Goal: Complete application form: Complete application form

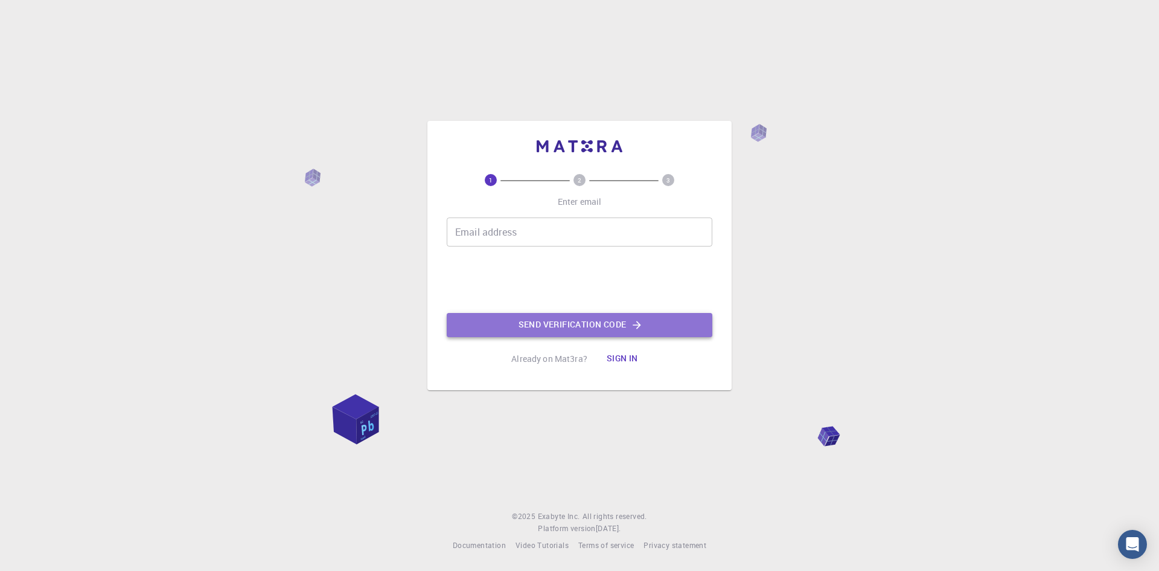
click at [636, 319] on icon "button" at bounding box center [637, 325] width 12 height 12
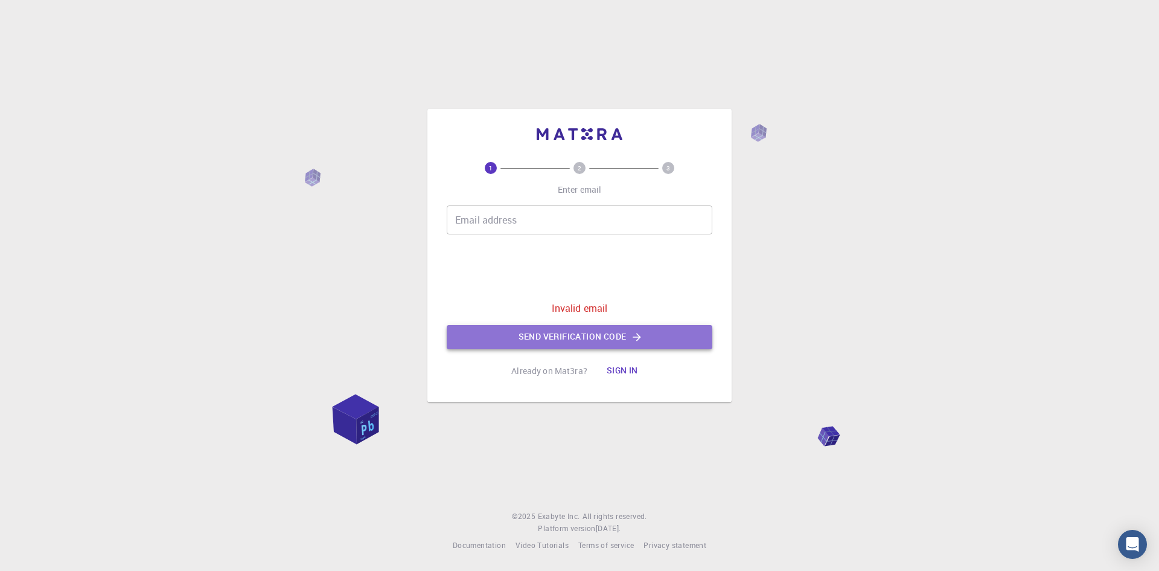
click at [636, 336] on icon "button" at bounding box center [637, 337] width 8 height 8
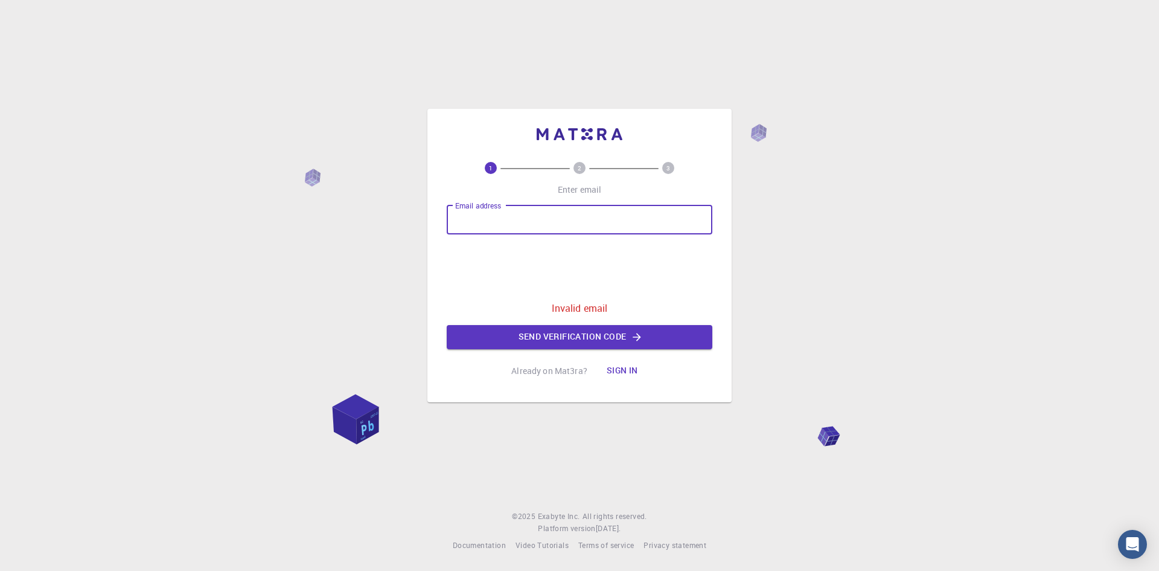
click at [491, 222] on input "Email address" at bounding box center [580, 219] width 266 height 29
type input "[EMAIL_ADDRESS][DOMAIN_NAME]"
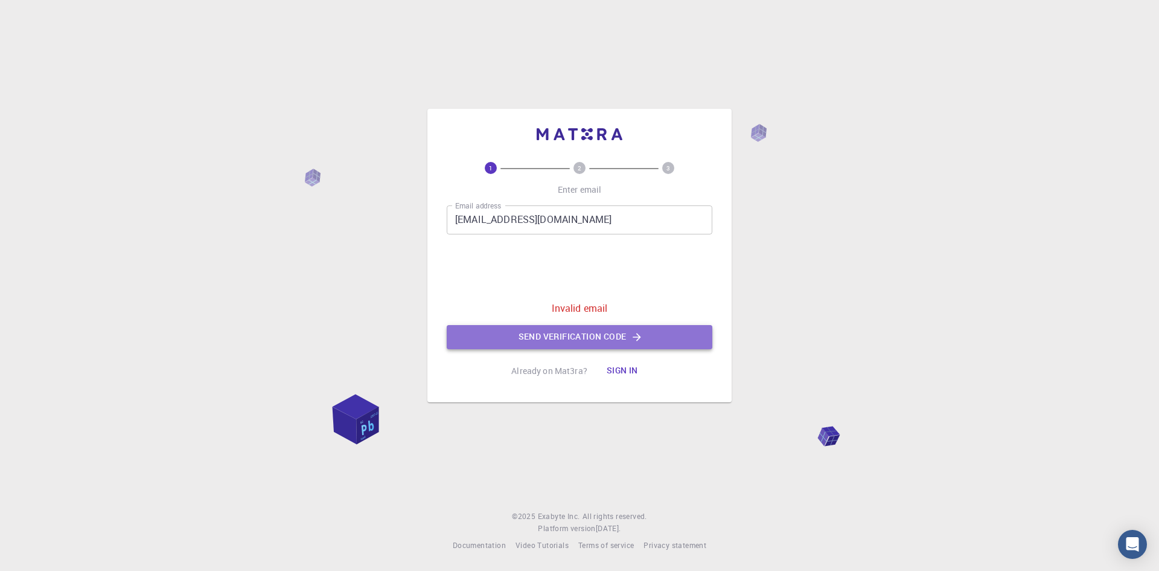
click at [603, 334] on button "Send verification code" at bounding box center [580, 337] width 266 height 24
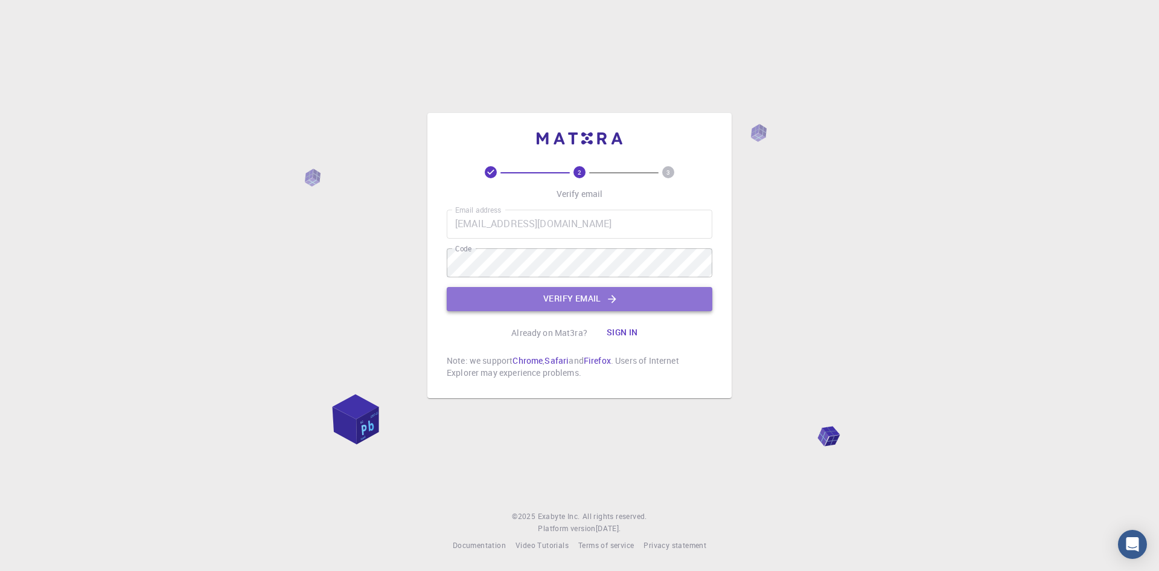
click at [606, 298] on icon "button" at bounding box center [612, 299] width 12 height 12
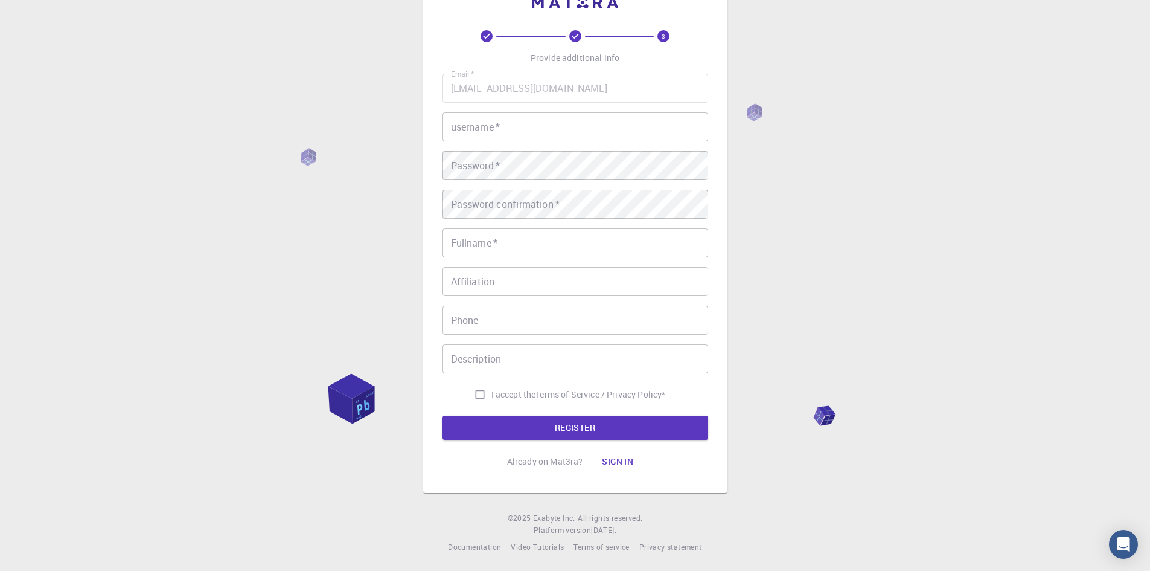
scroll to position [44, 0]
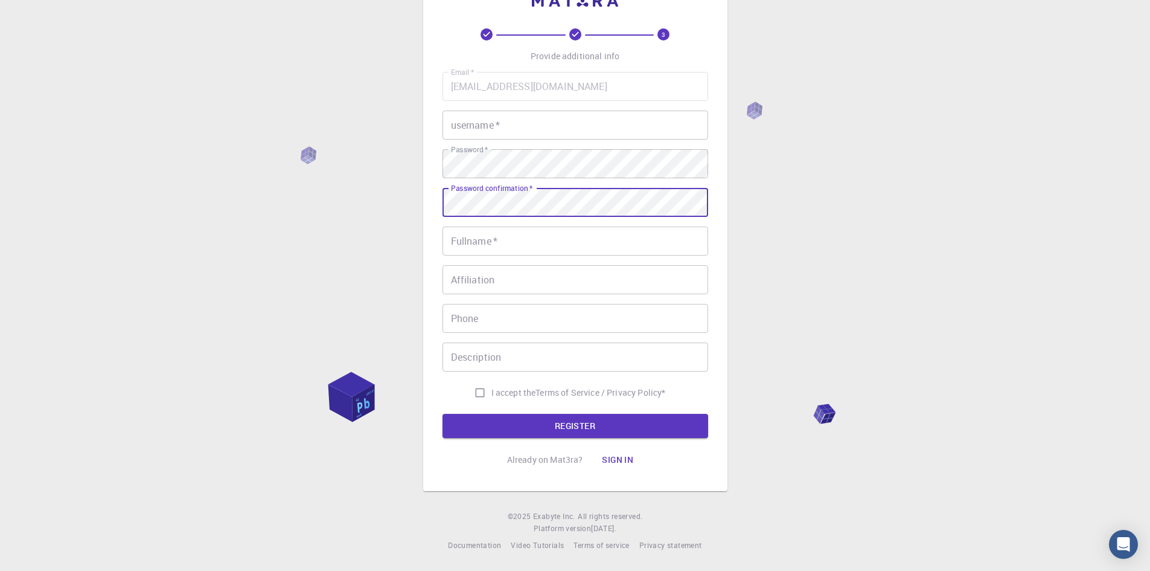
click at [464, 240] on input "Fullname   *" at bounding box center [576, 240] width 266 height 29
click at [461, 126] on input "username   *" at bounding box center [576, 124] width 266 height 29
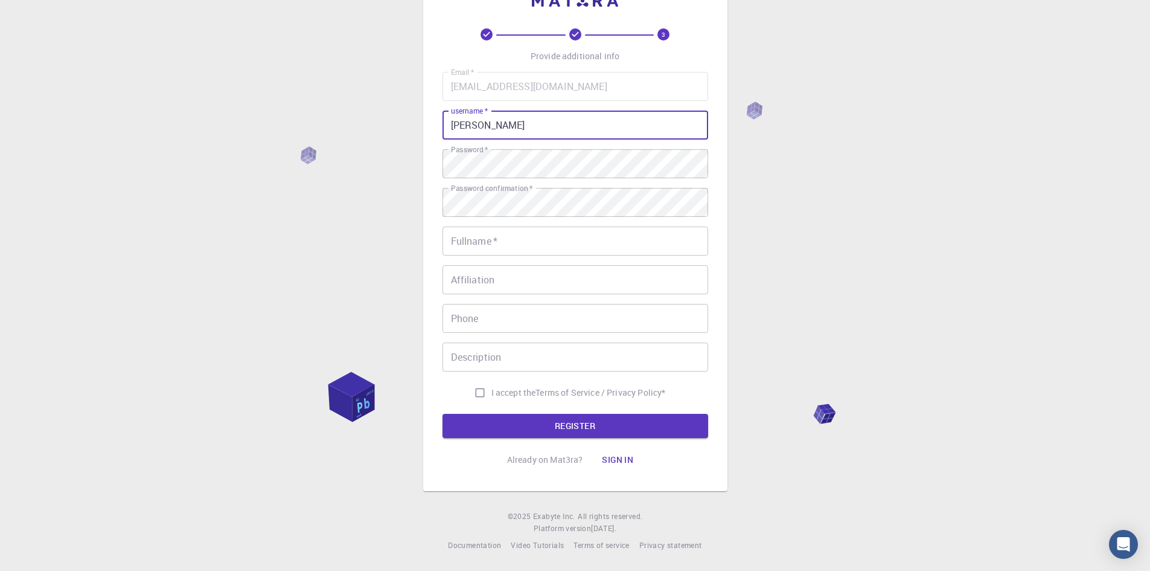
type input "[PERSON_NAME]"
click at [464, 238] on input "Fullname   *" at bounding box center [576, 240] width 266 height 29
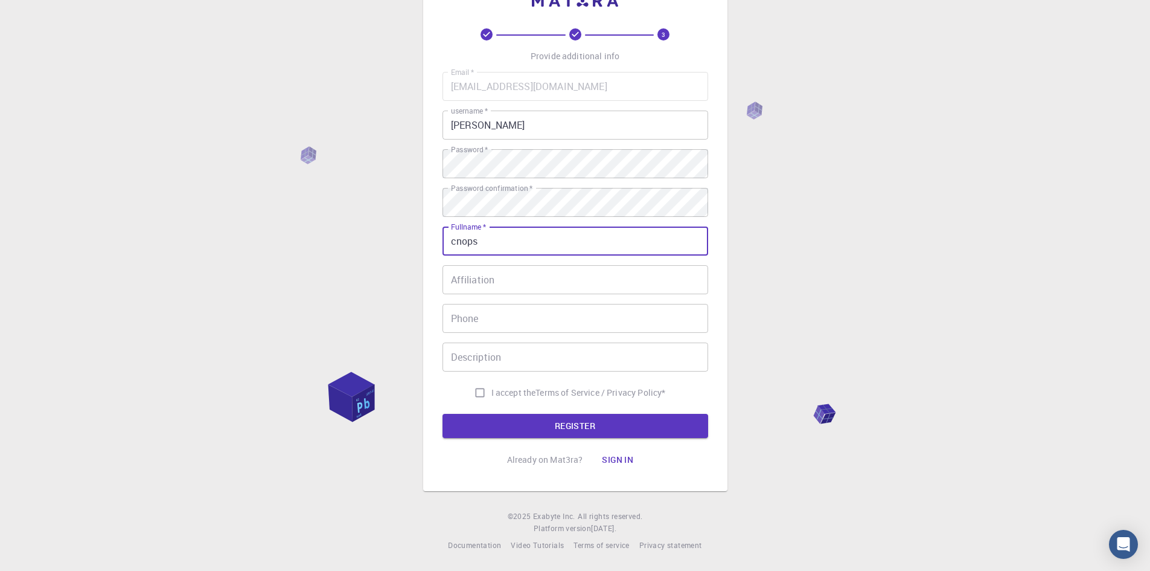
type input "cnops"
click at [456, 318] on input "Phone" at bounding box center [576, 318] width 266 height 29
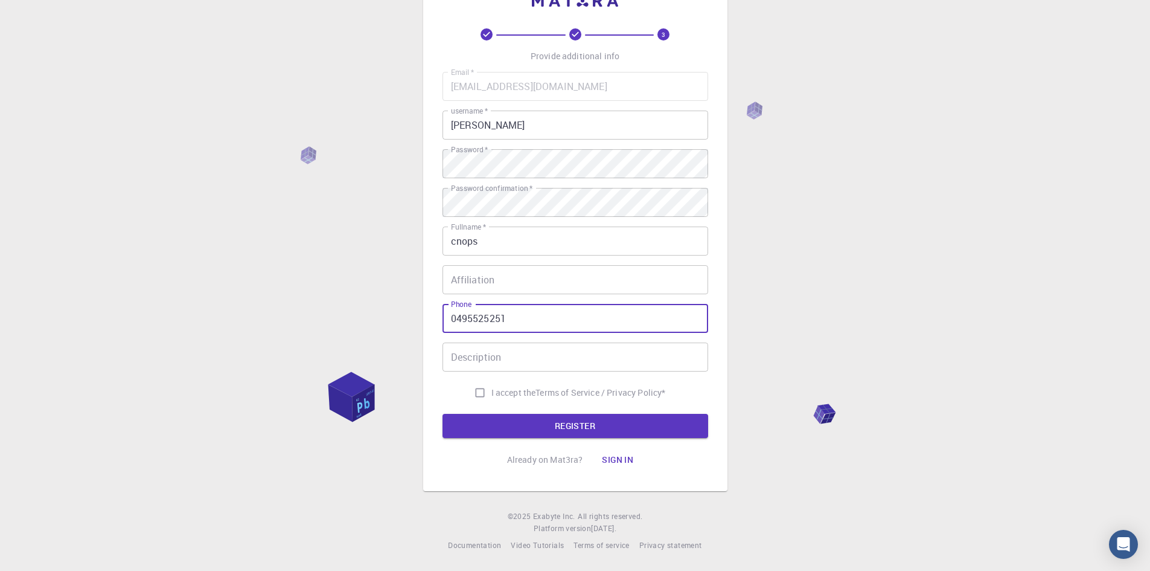
type input "0495525251"
click at [476, 392] on input "I accept the Terms of Service / Privacy Policy *" at bounding box center [479, 392] width 23 height 23
checkbox input "true"
click at [581, 420] on button "REGISTER" at bounding box center [576, 426] width 266 height 24
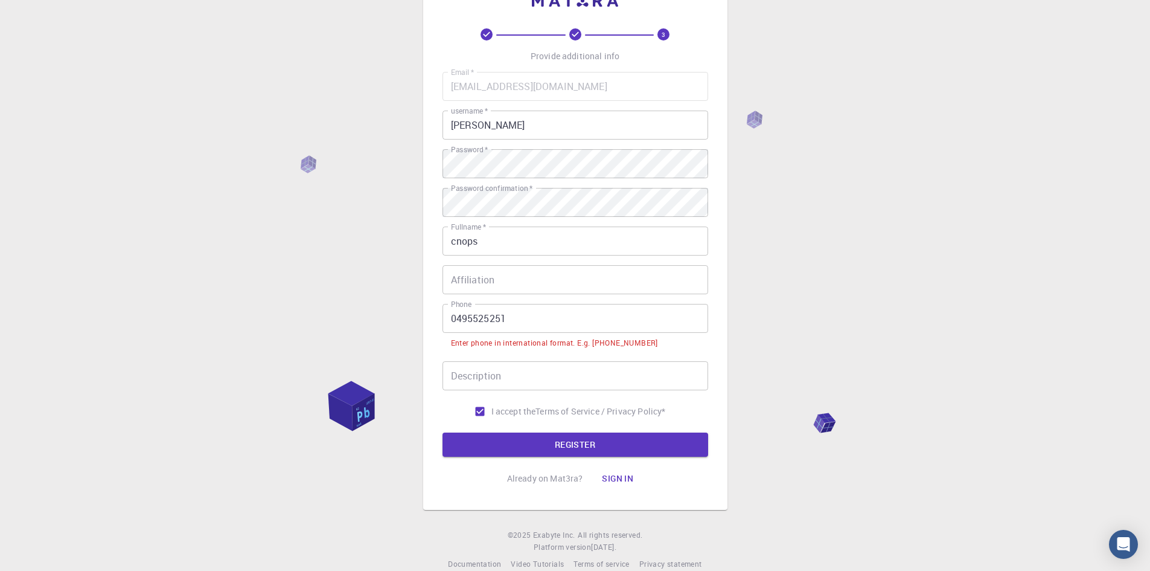
click at [455, 318] on input "0495525251" at bounding box center [576, 318] width 266 height 29
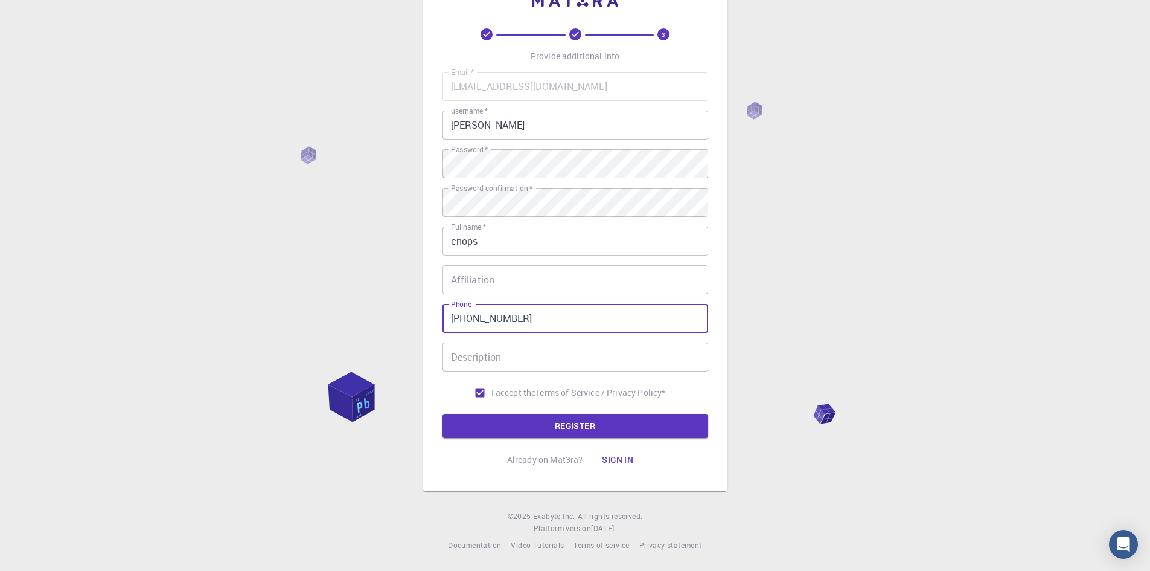
click at [473, 315] on input "[PHONE_NUMBER]" at bounding box center [576, 318] width 266 height 29
type input "[PHONE_NUMBER]"
click at [575, 418] on button "REGISTER" at bounding box center [576, 426] width 266 height 24
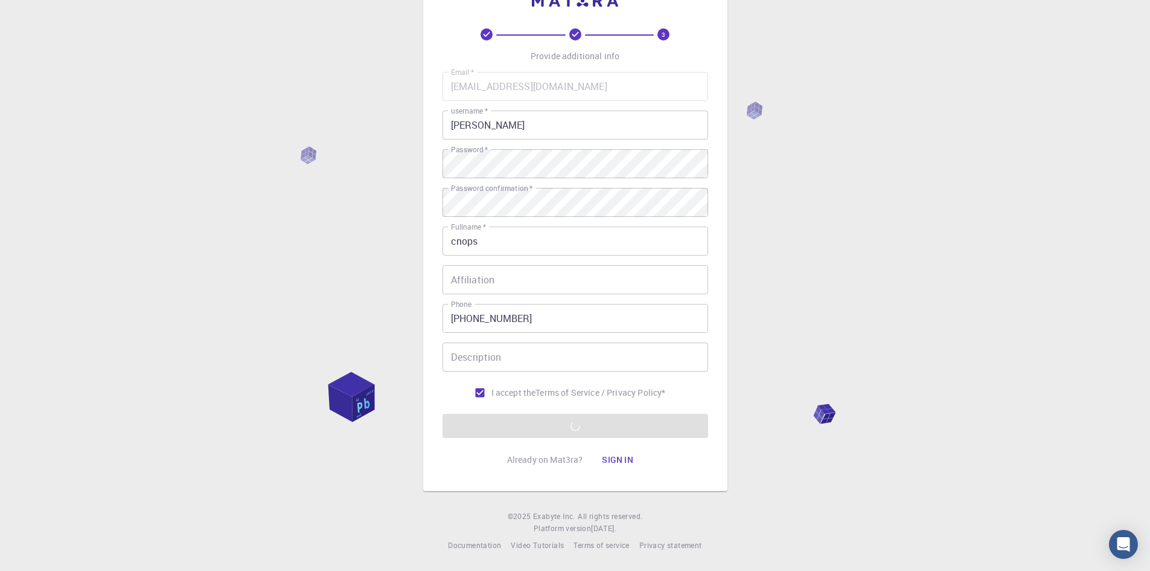
click at [613, 458] on button "Sign in" at bounding box center [617, 459] width 51 height 24
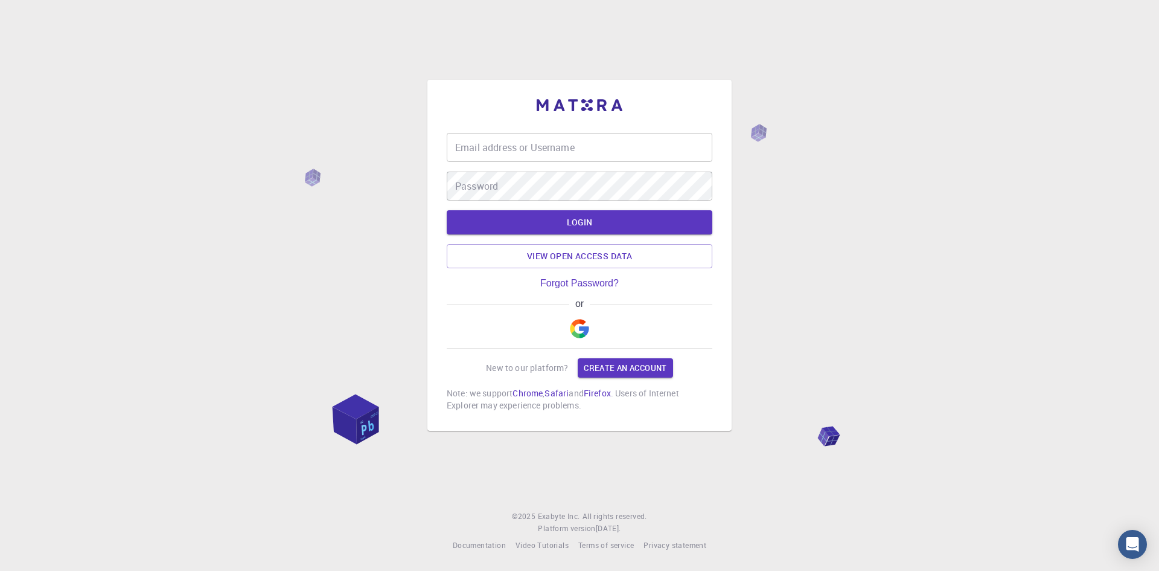
click at [460, 144] on input "Email address or Username" at bounding box center [580, 147] width 266 height 29
type input "x"
type input "[EMAIL_ADDRESS][DOMAIN_NAME]"
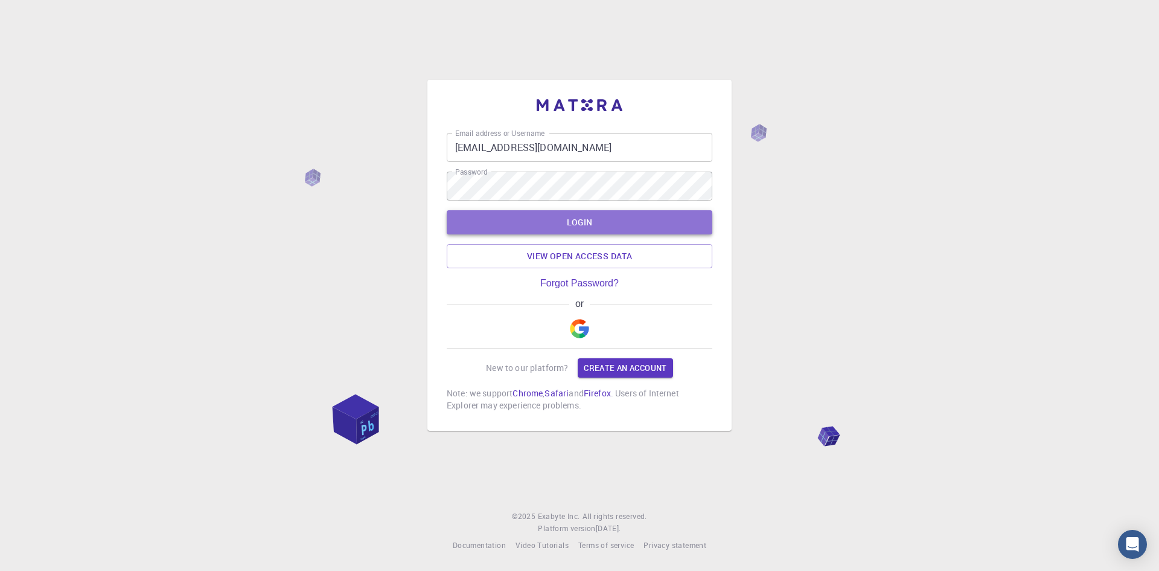
click at [578, 215] on button "LOGIN" at bounding box center [580, 222] width 266 height 24
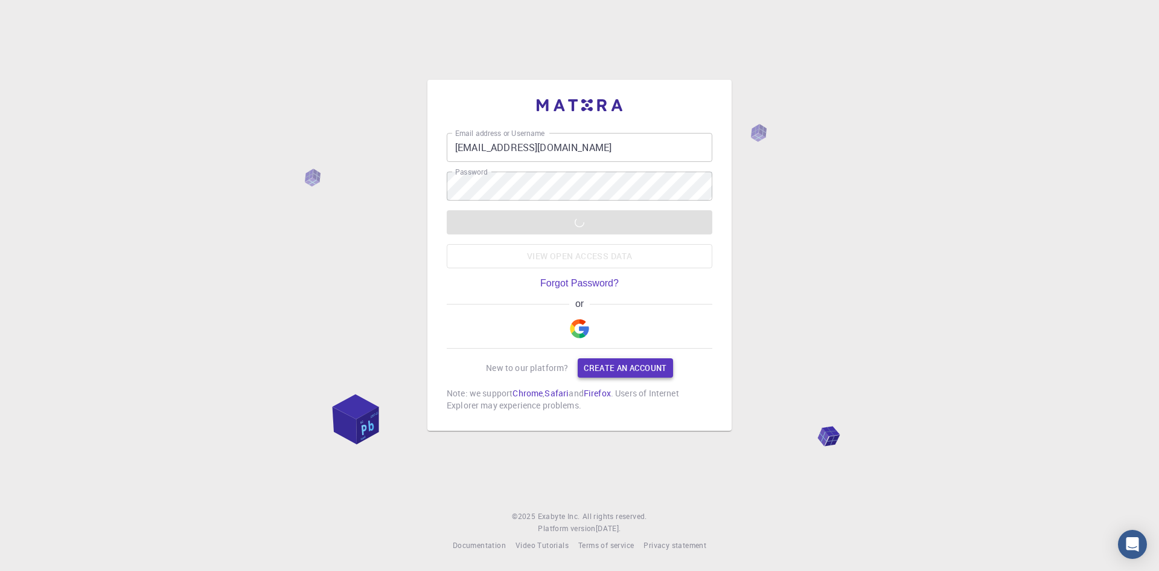
click at [630, 367] on link "Create an account" at bounding box center [625, 367] width 95 height 19
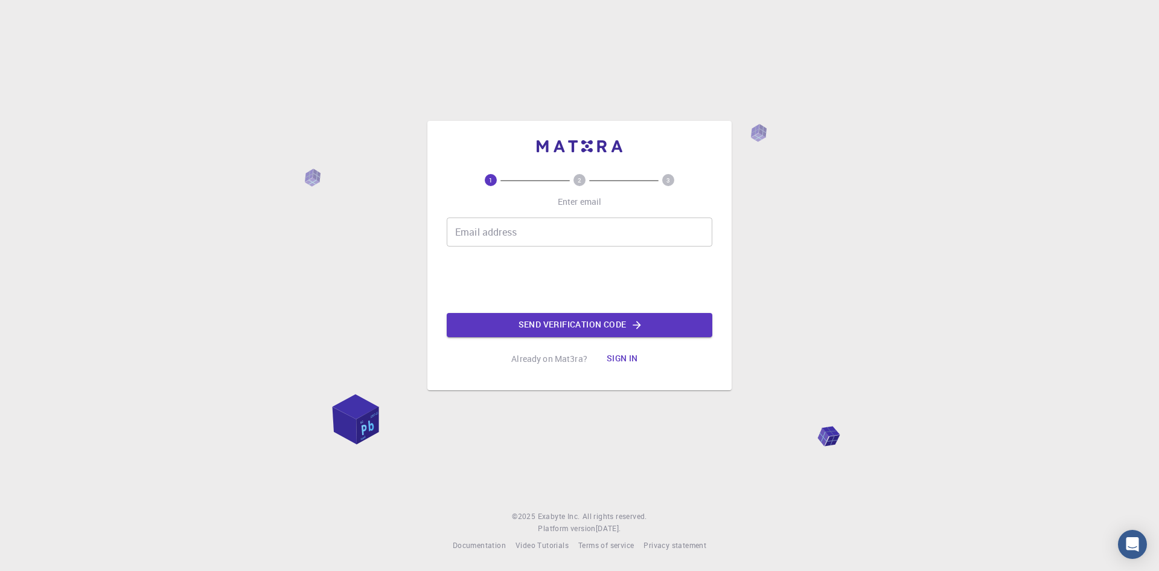
click at [510, 228] on input "Email address" at bounding box center [580, 231] width 266 height 29
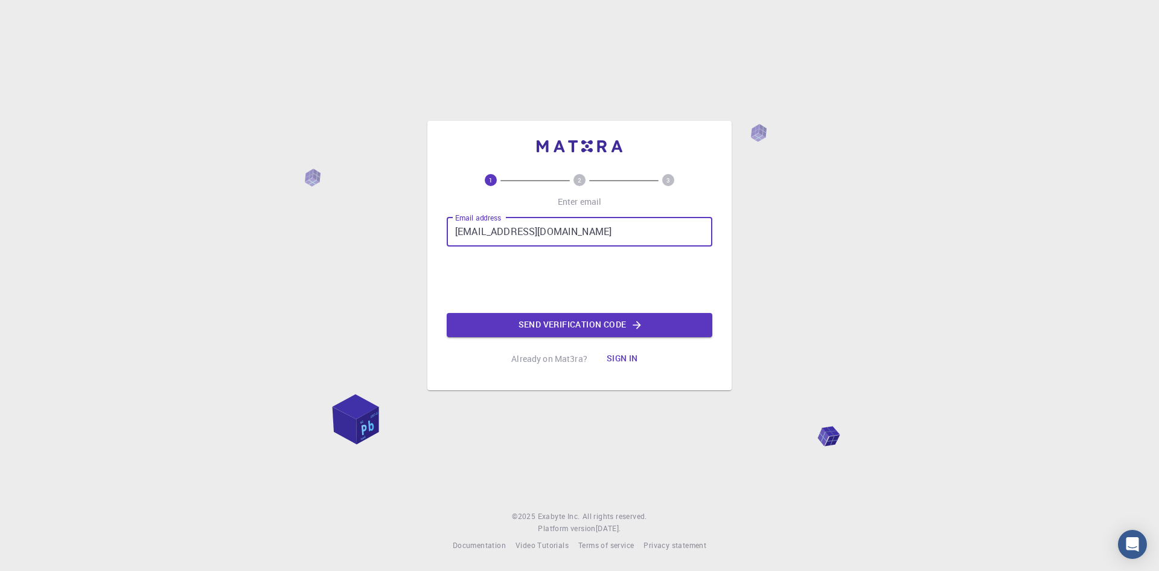
type input "[EMAIL_ADDRESS][DOMAIN_NAME]"
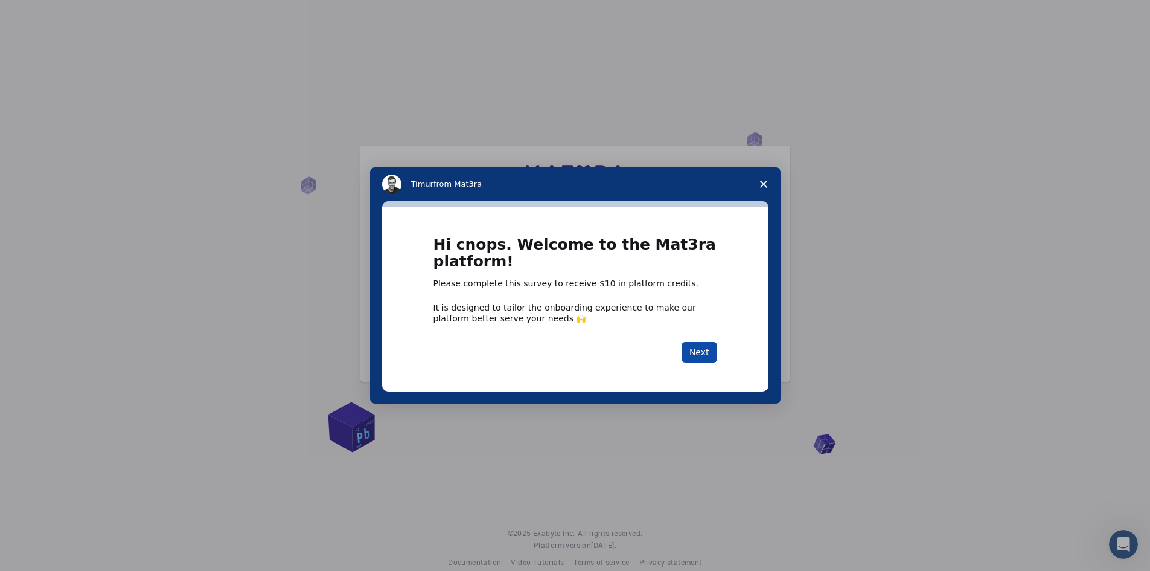
click at [701, 348] on button "Next" at bounding box center [700, 352] width 36 height 21
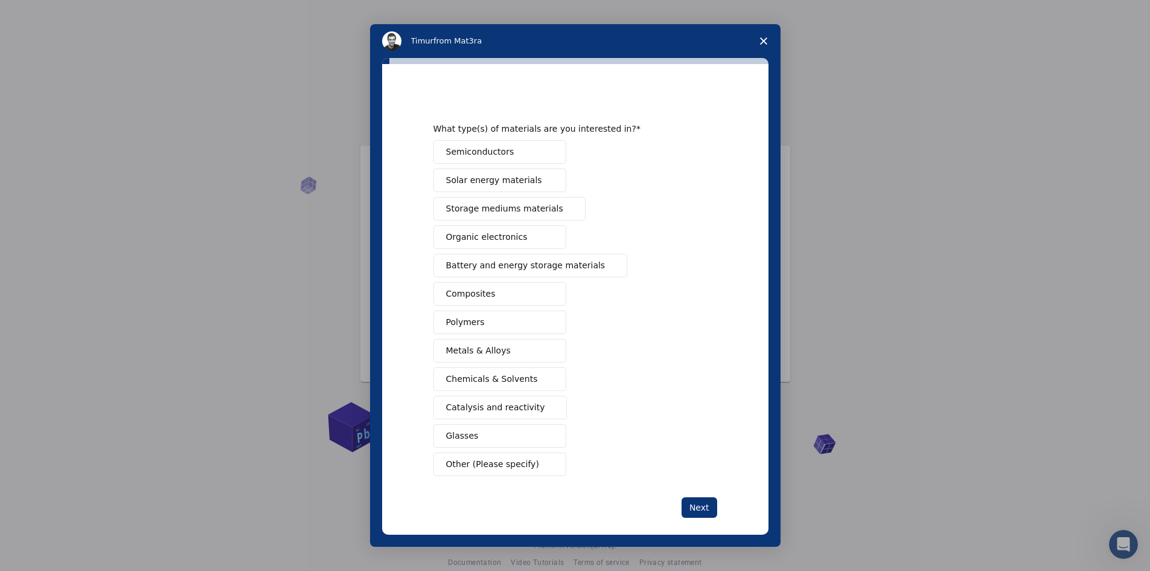
click at [479, 176] on span "Solar energy materials" at bounding box center [494, 180] width 96 height 13
click at [494, 237] on span "Organic electronics" at bounding box center [487, 237] width 82 height 13
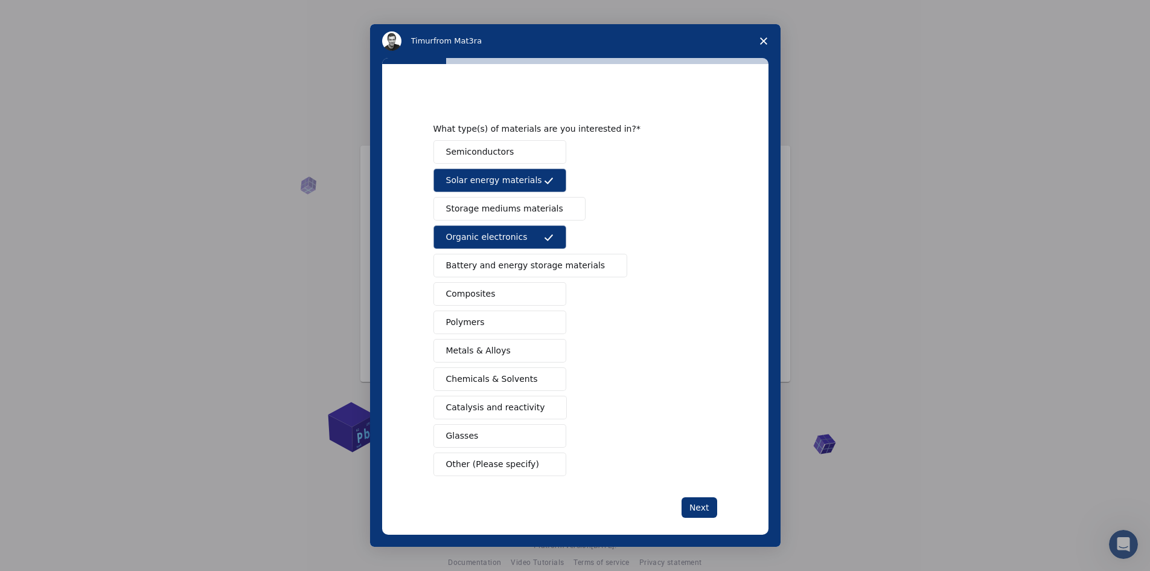
click at [492, 267] on span "Battery and energy storage materials" at bounding box center [525, 265] width 159 height 13
click at [699, 502] on button "Next" at bounding box center [700, 507] width 36 height 21
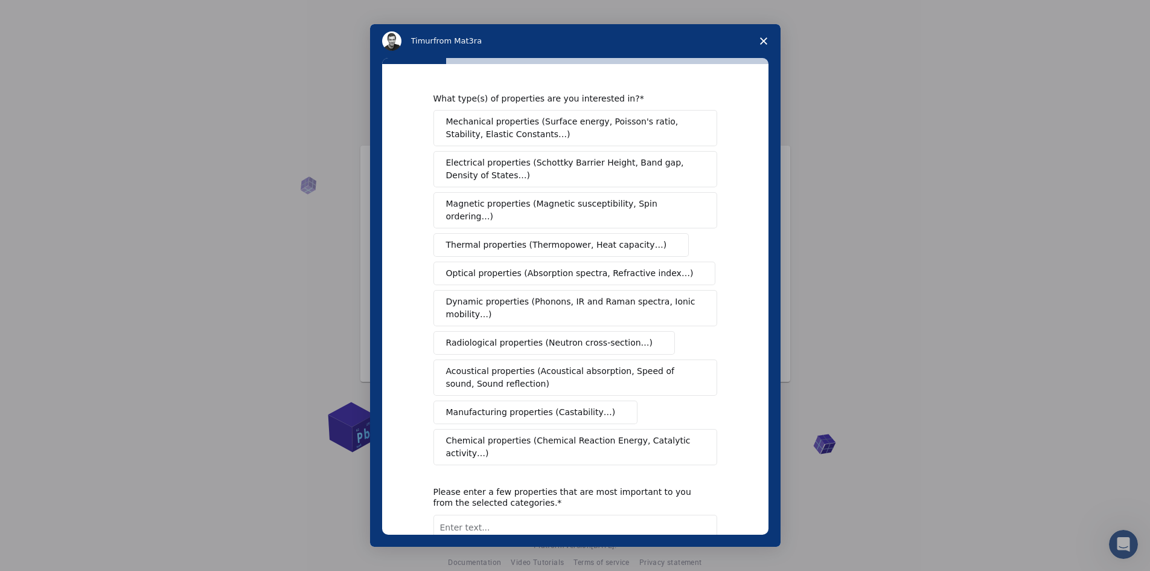
click at [465, 125] on span "Mechanical properties (Surface energy, Poisson's ratio, Stability, Elastic Cons…" at bounding box center [572, 127] width 252 height 25
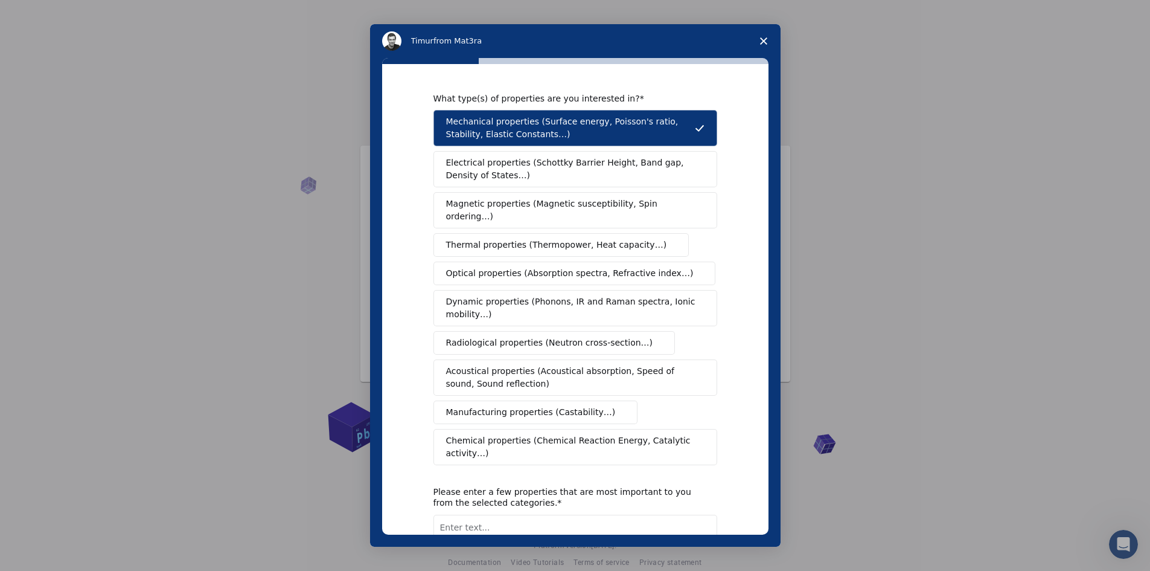
click at [462, 406] on span "Manufacturing properties (Castability…)" at bounding box center [531, 412] width 170 height 13
click at [471, 238] on span "Thermal properties (Thermopower, Heat capacity…)" at bounding box center [556, 244] width 221 height 13
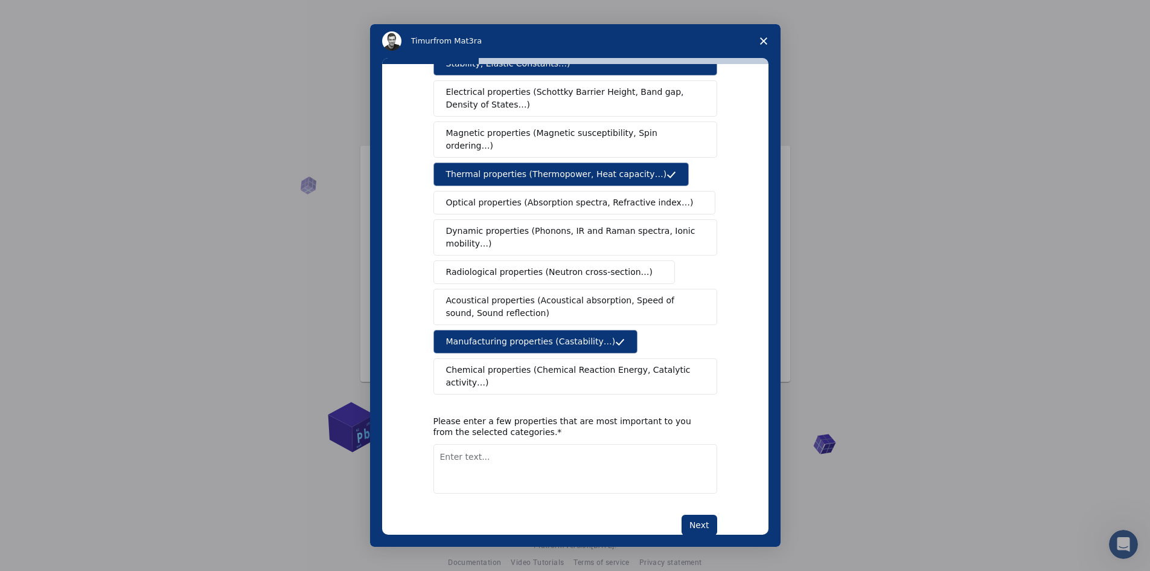
scroll to position [75, 0]
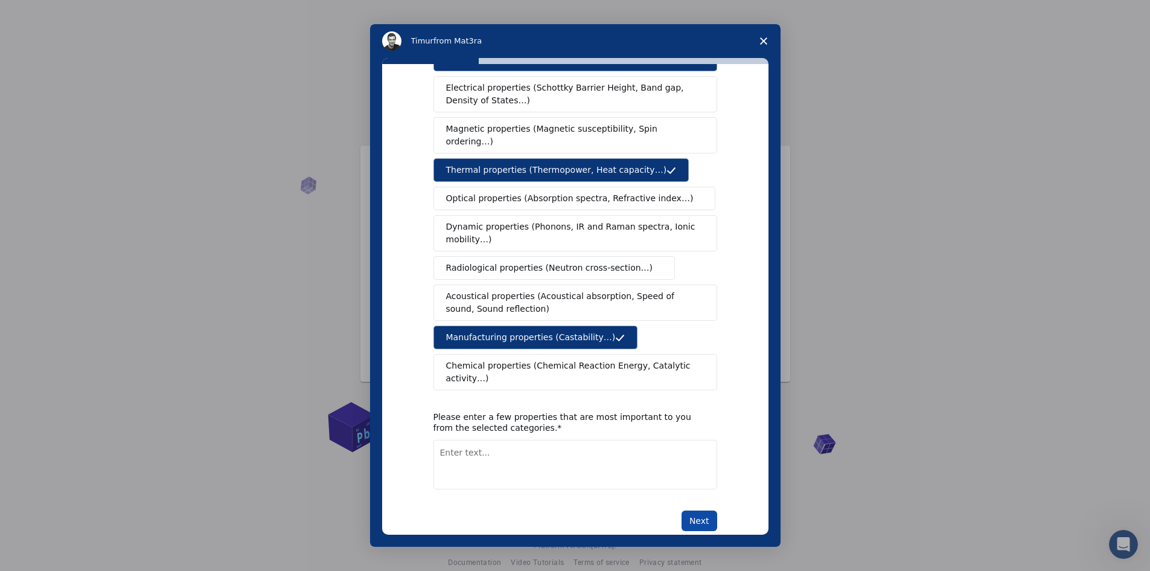
click at [697, 510] on button "Next" at bounding box center [700, 520] width 36 height 21
click at [441, 441] on textarea "Enter text..." at bounding box center [575, 465] width 284 height 50
type textarea "cars"
click at [700, 510] on button "Next" at bounding box center [700, 520] width 36 height 21
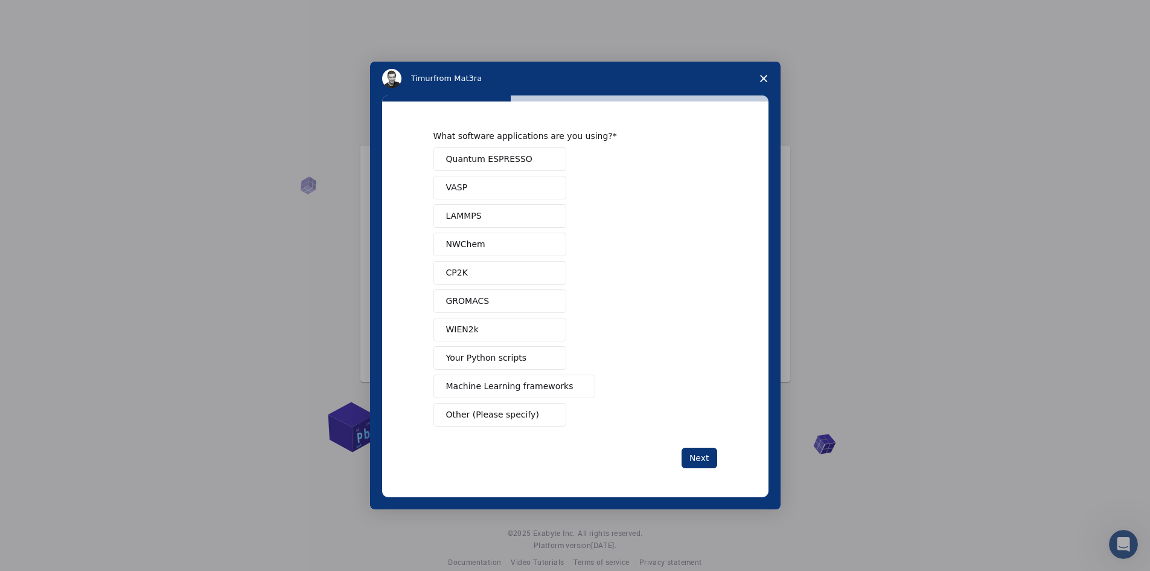
click at [489, 411] on span "Other (Please specify)" at bounding box center [492, 414] width 93 height 13
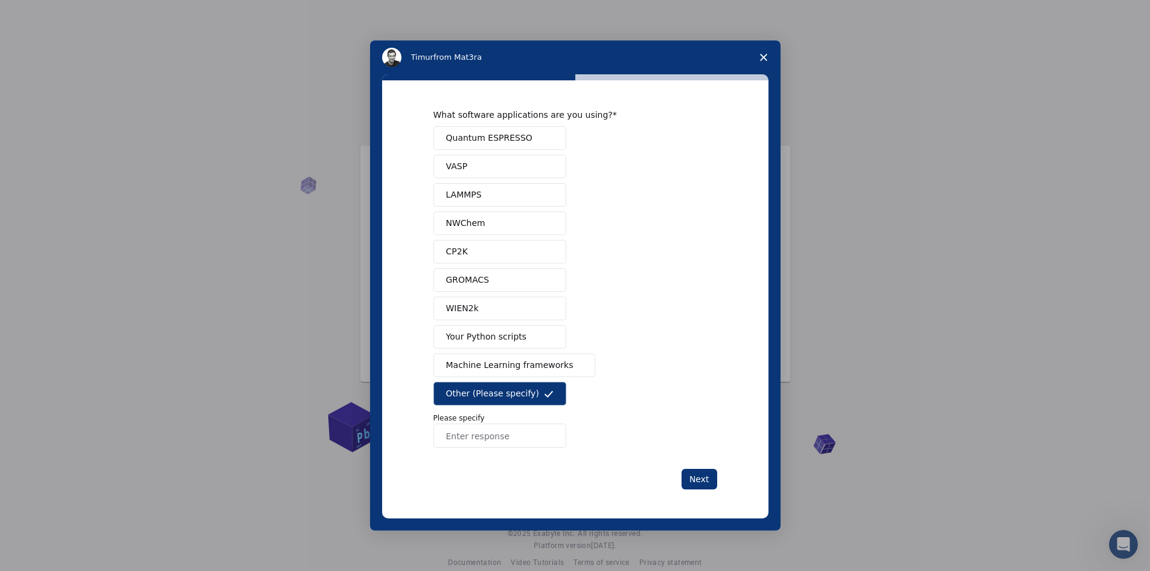
click at [467, 436] on input "Enter response" at bounding box center [499, 435] width 133 height 24
type input "microsoft"
click at [699, 478] on button "Next" at bounding box center [700, 478] width 36 height 21
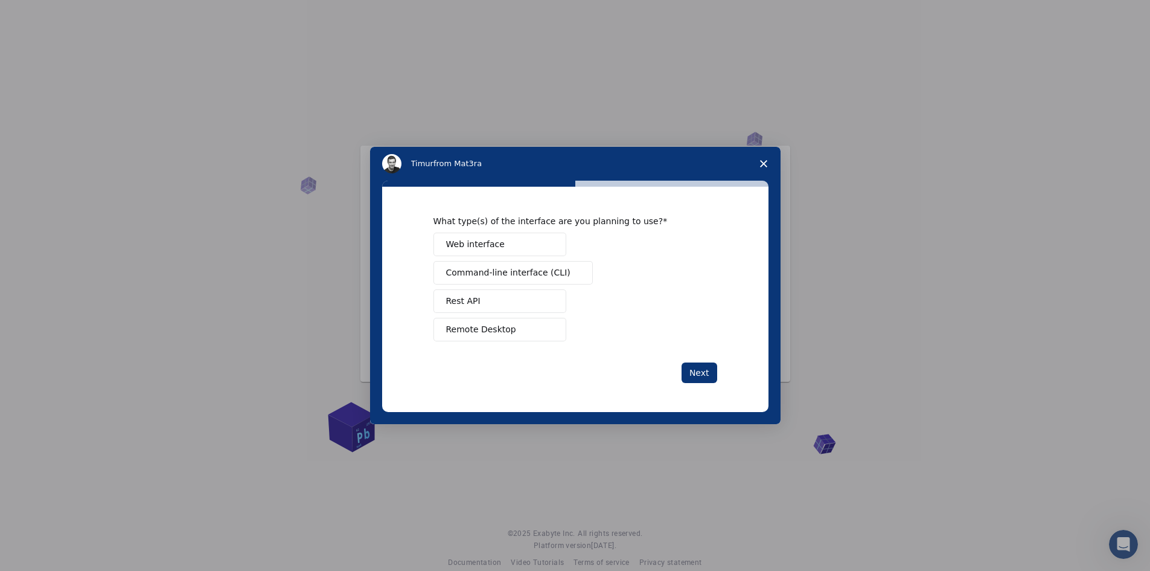
click at [490, 327] on span "Remote Desktop" at bounding box center [481, 329] width 70 height 13
click at [699, 371] on button "Next" at bounding box center [700, 372] width 36 height 21
click at [461, 327] on span "Other (Please specify)" at bounding box center [492, 329] width 93 height 13
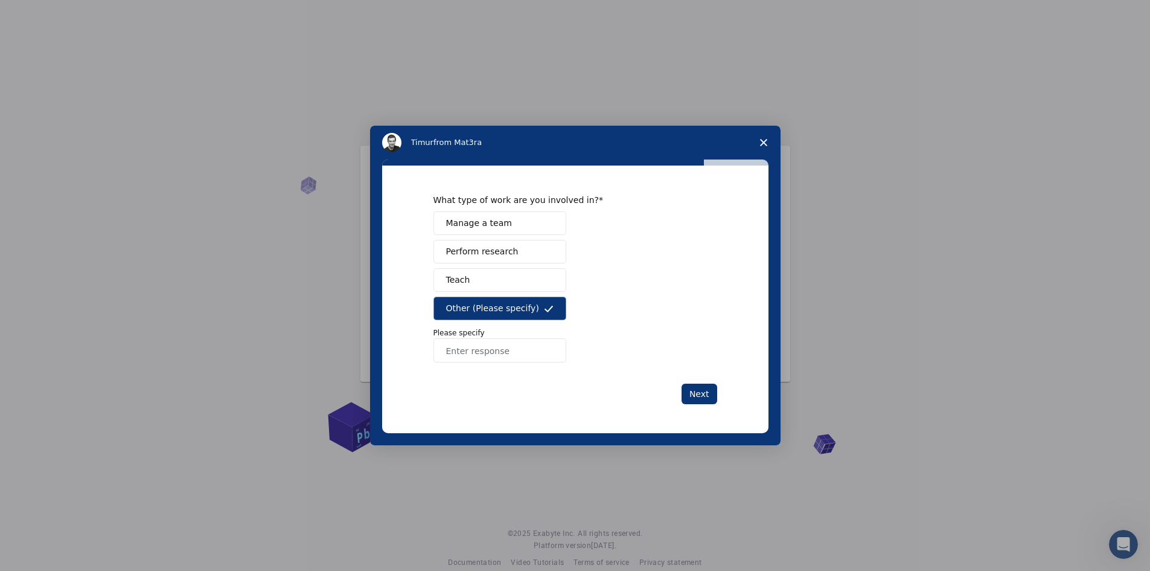
click at [458, 351] on input "Enter response" at bounding box center [499, 350] width 133 height 24
type input "retired"
click at [699, 389] on button "Next" at bounding box center [700, 393] width 36 height 21
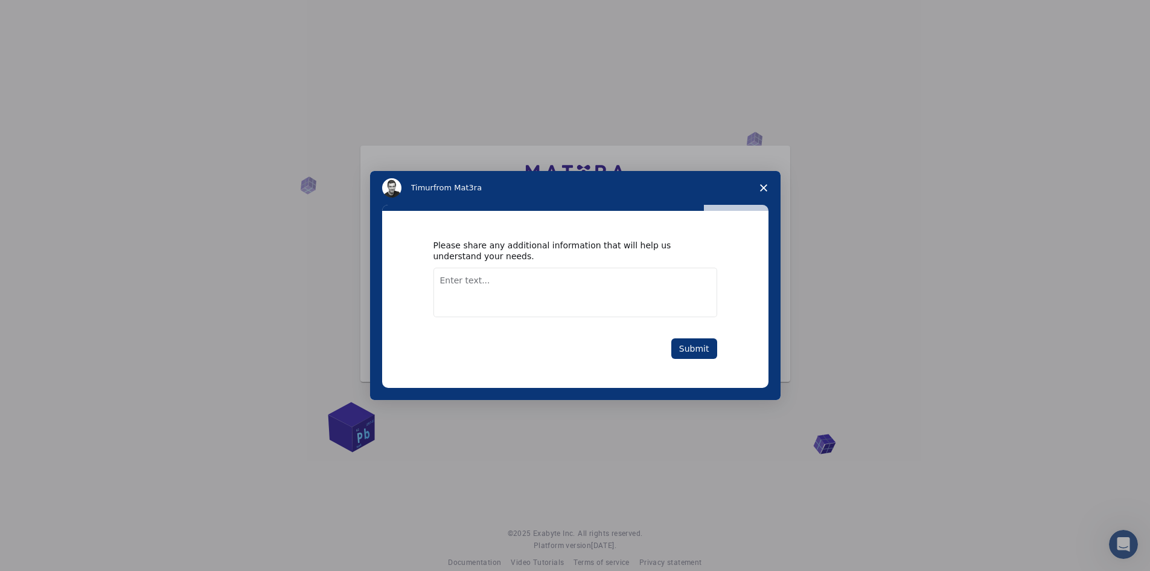
click at [443, 280] on textarea "Enter text..." at bounding box center [575, 292] width 284 height 50
type textarea "looking for opportunities to work as independant"
click at [697, 348] on button "Submit" at bounding box center [694, 348] width 46 height 21
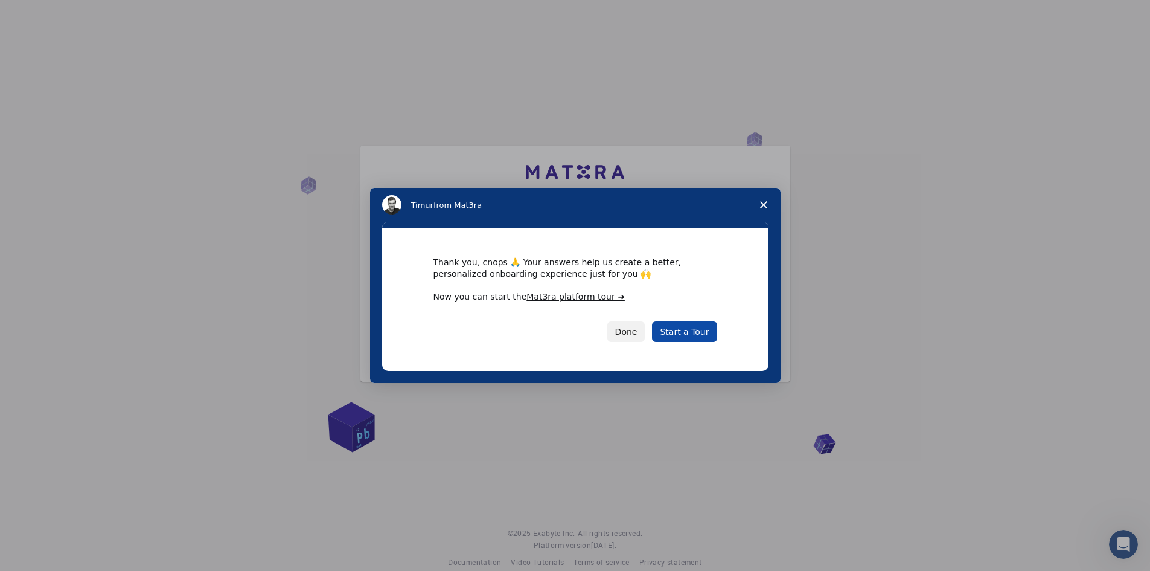
click at [693, 328] on link "Start a Tour" at bounding box center [684, 331] width 65 height 21
